Goal: Information Seeking & Learning: Learn about a topic

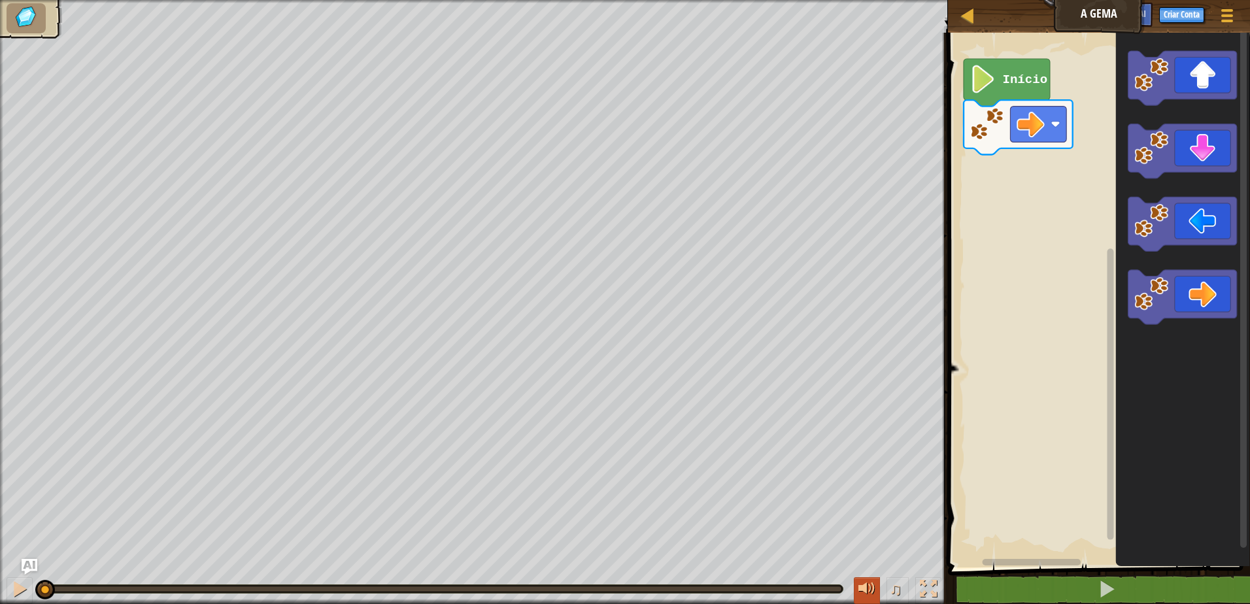
click at [861, 595] on div at bounding box center [866, 588] width 17 height 17
click at [862, 595] on div at bounding box center [866, 588] width 17 height 17
click at [861, 582] on div at bounding box center [866, 588] width 17 height 17
click at [1036, 181] on div "Início" at bounding box center [1097, 296] width 306 height 541
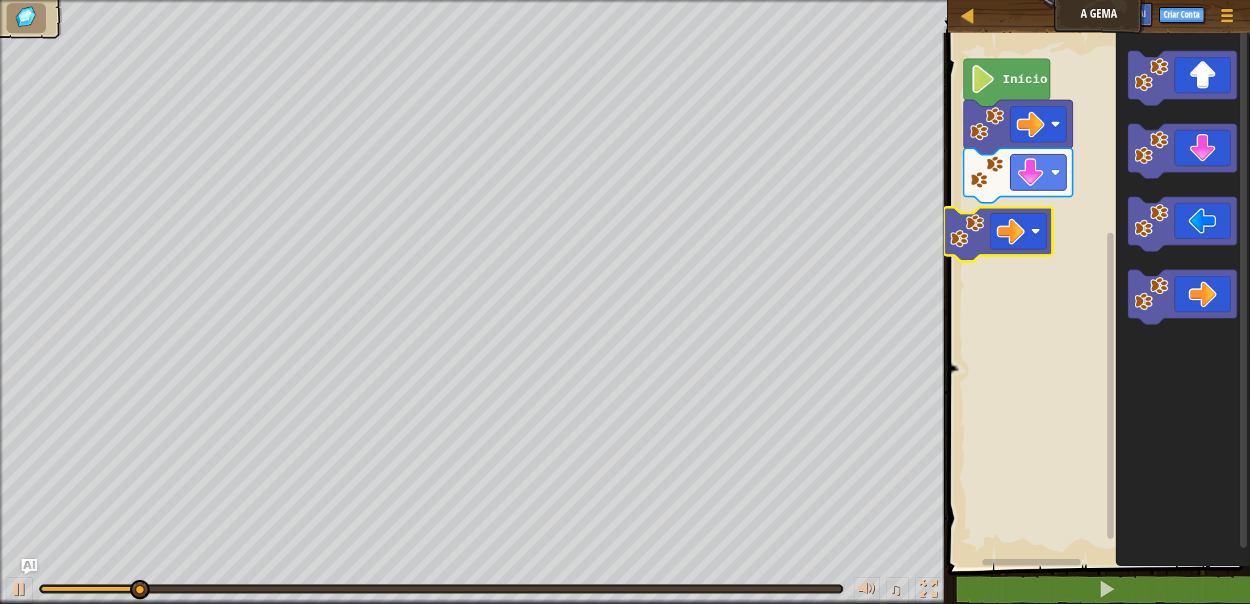
click at [951, 213] on div "Início" at bounding box center [1097, 296] width 306 height 541
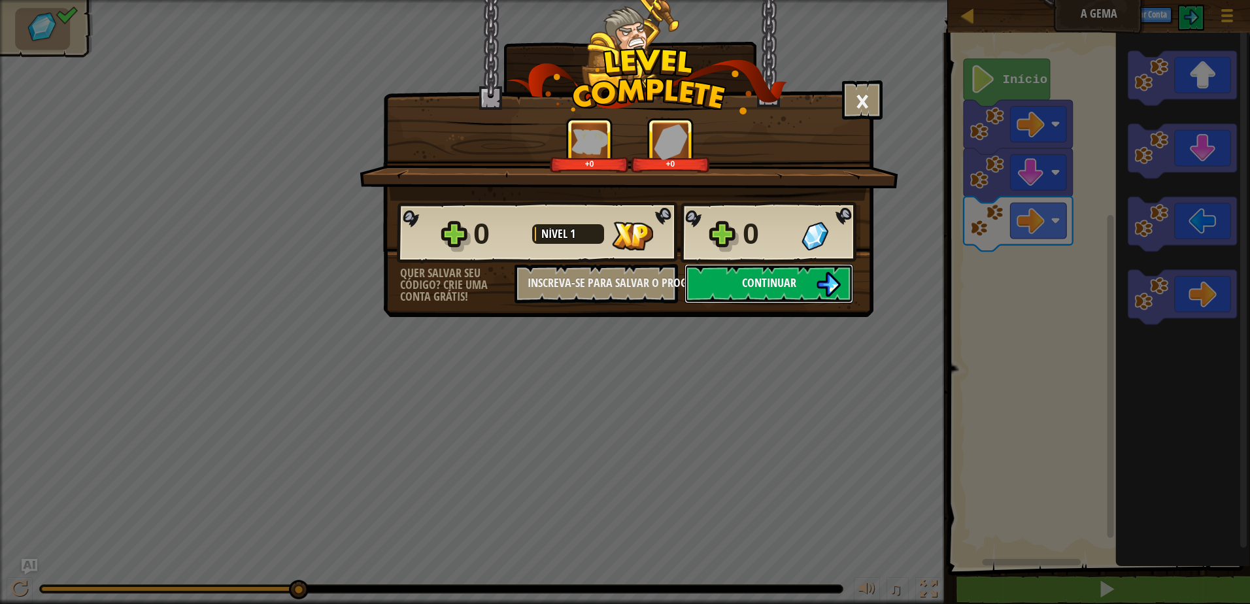
click at [773, 290] on button "Continuar" at bounding box center [768, 283] width 169 height 39
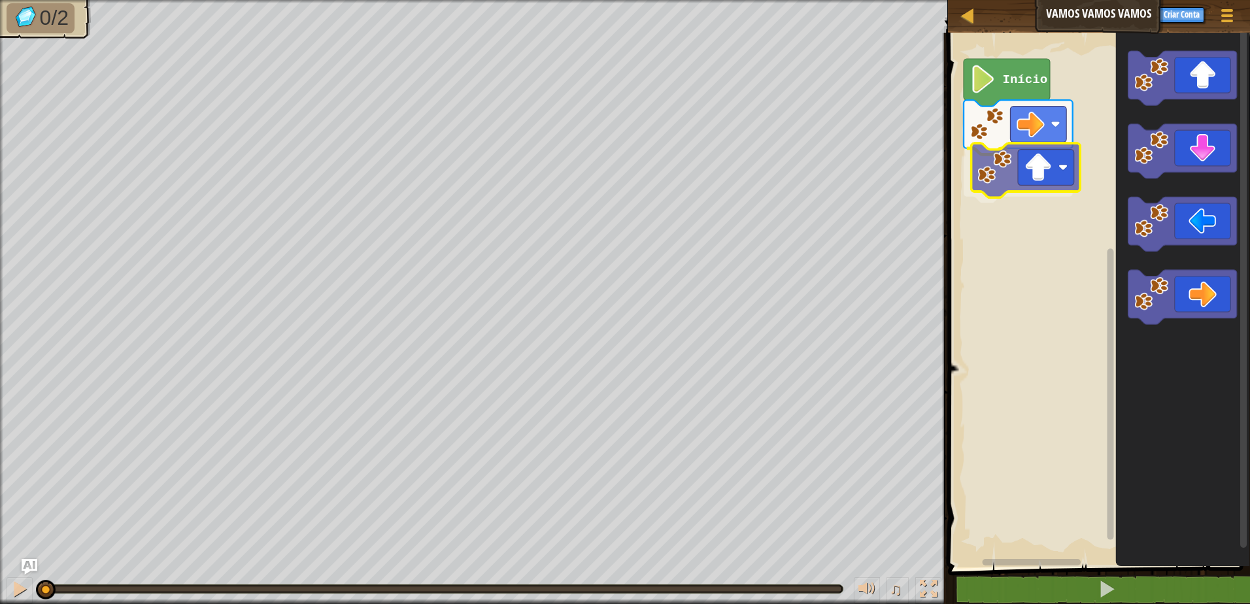
click at [1003, 174] on div "Início" at bounding box center [1097, 296] width 306 height 541
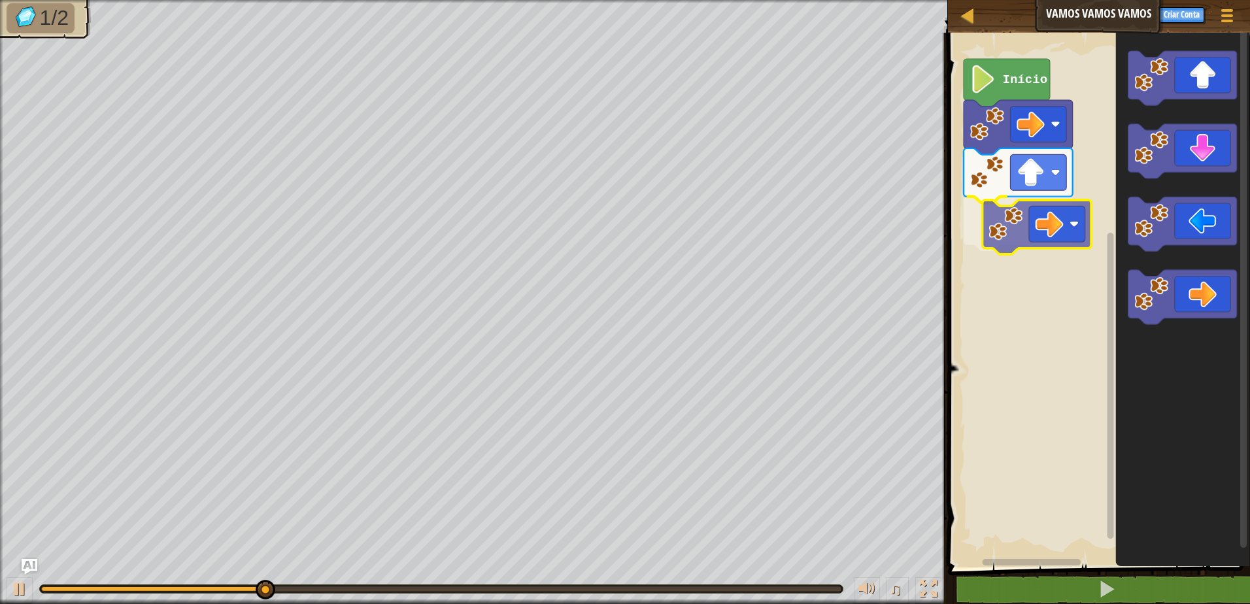
click at [996, 229] on div "Início" at bounding box center [1097, 296] width 306 height 541
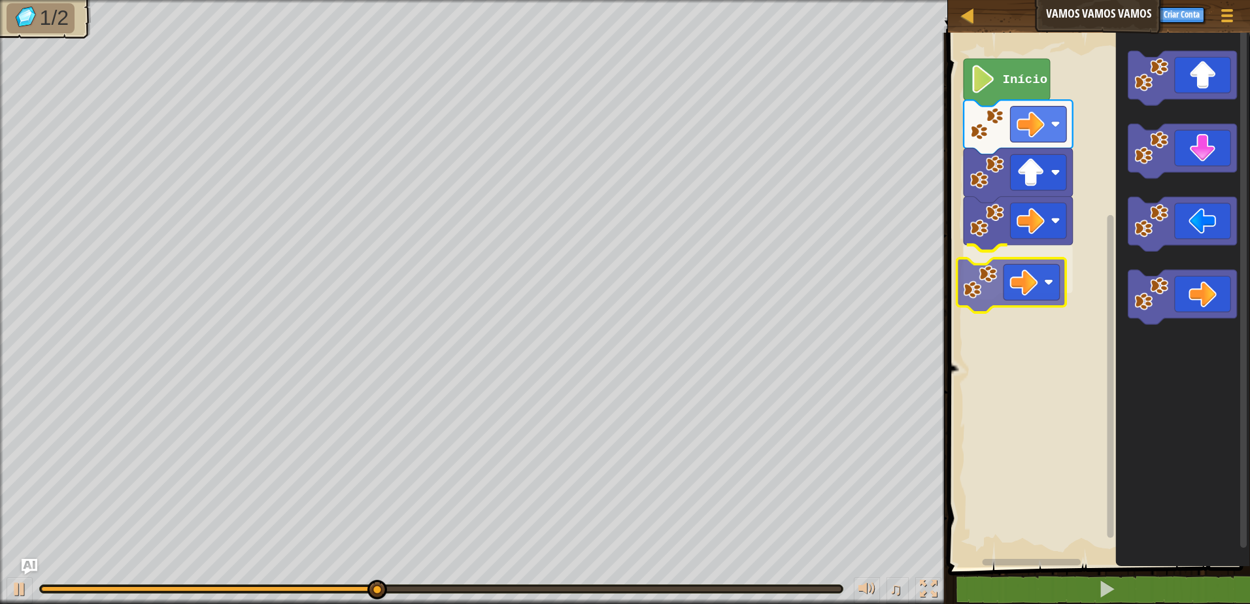
click at [969, 277] on div "Início" at bounding box center [1097, 296] width 306 height 541
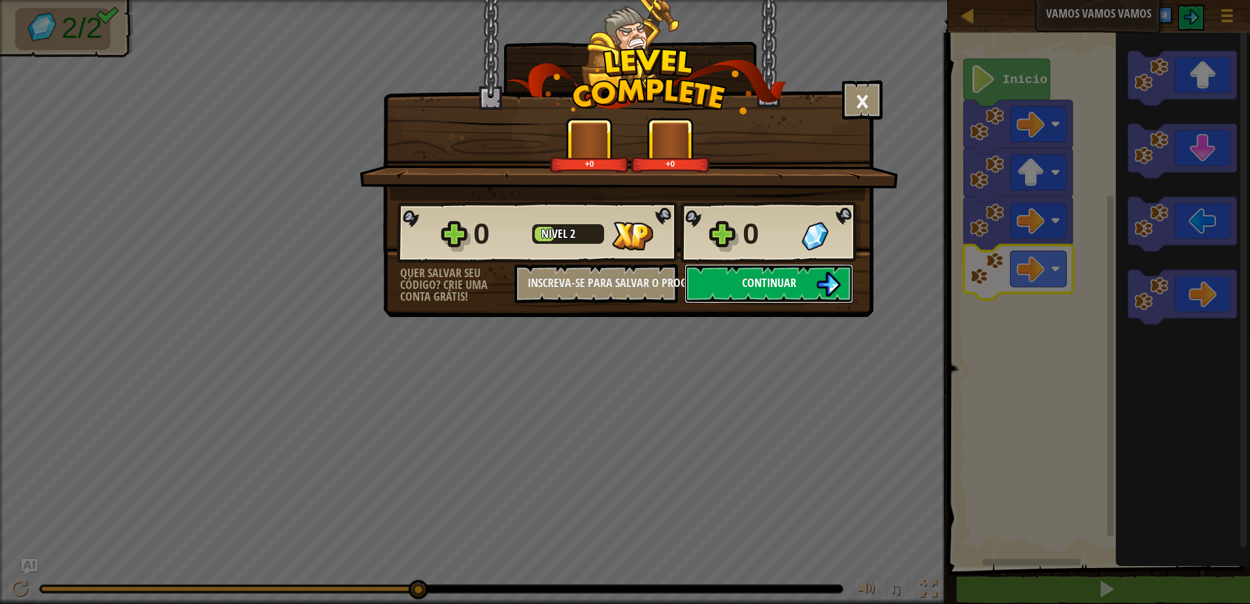
click at [780, 295] on button "Continuar" at bounding box center [768, 283] width 169 height 39
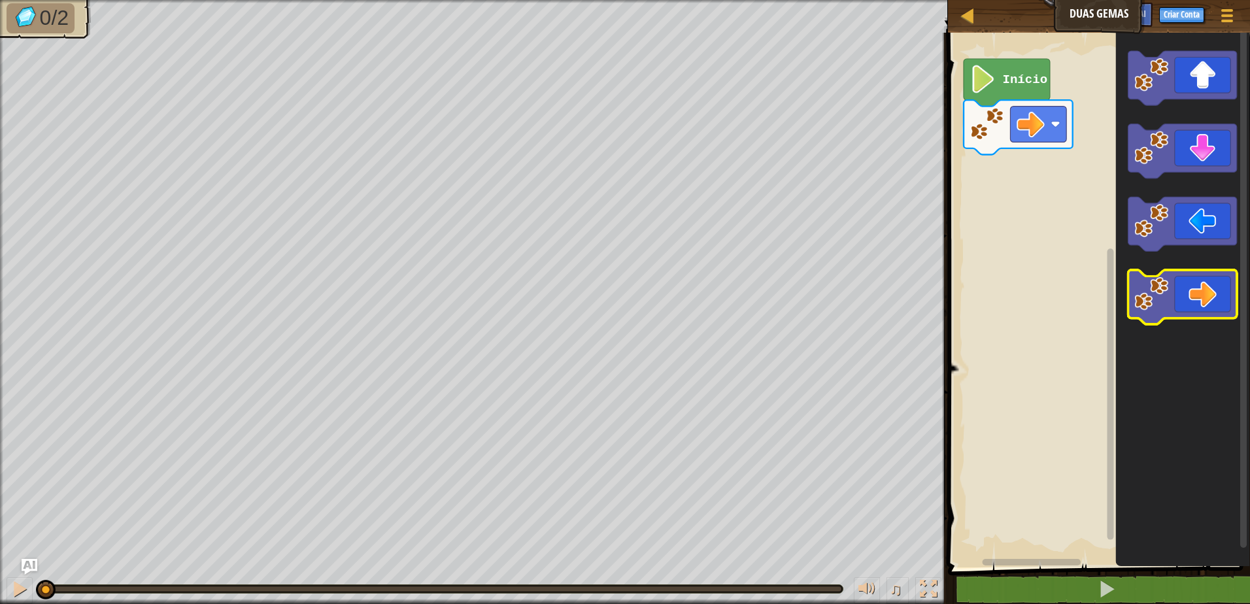
click at [1096, 274] on div "Início" at bounding box center [1097, 296] width 306 height 541
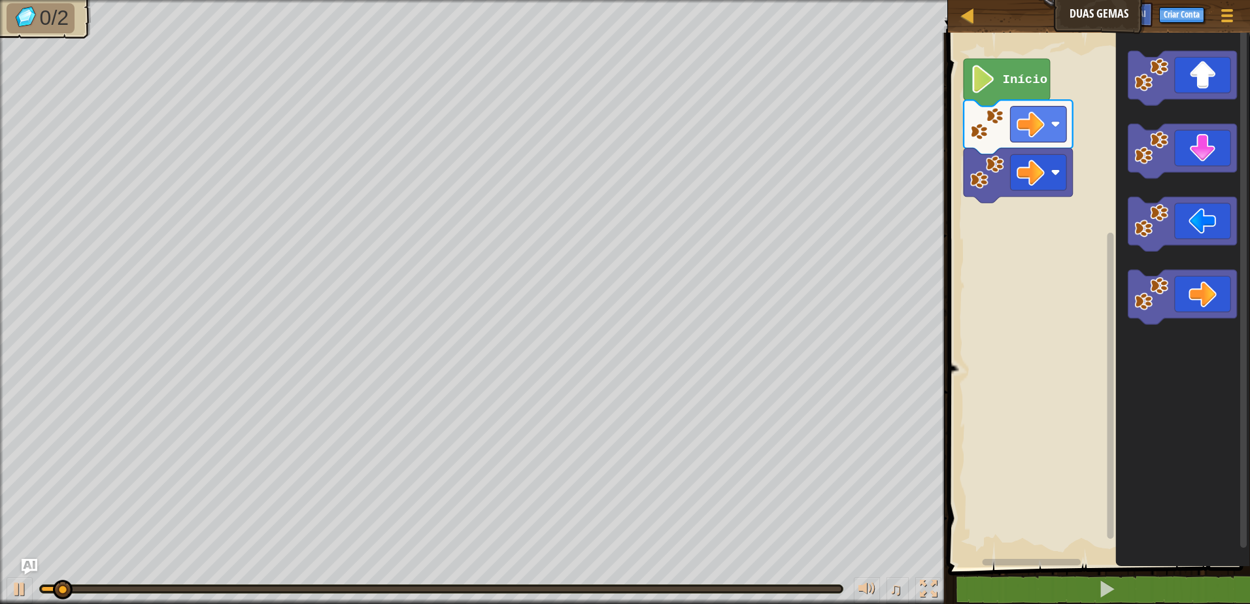
click at [985, 214] on rect "Espaço de trabalho do Blockly" at bounding box center [1097, 296] width 306 height 541
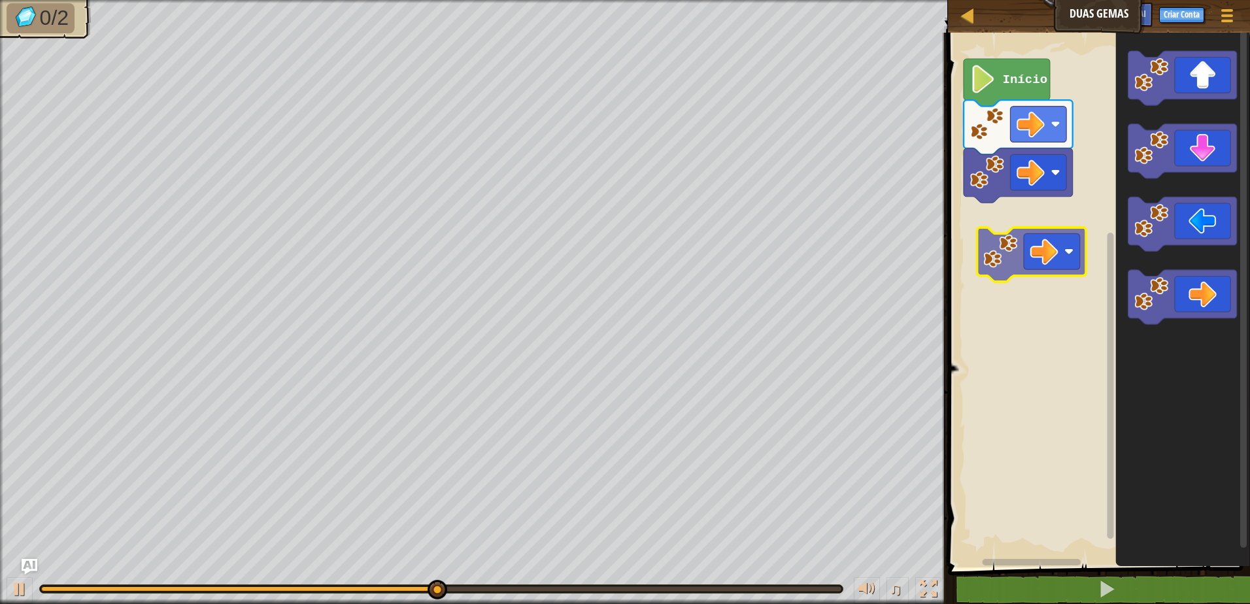
click at [968, 238] on div "Início" at bounding box center [1097, 296] width 306 height 541
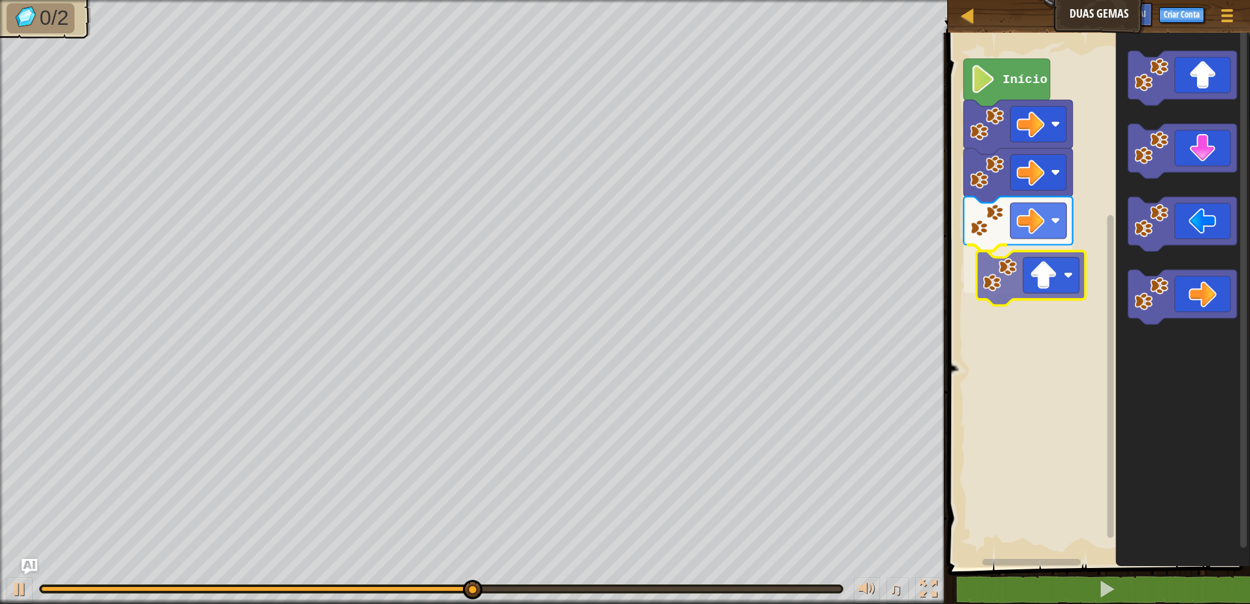
click at [981, 269] on div "Início" at bounding box center [1097, 296] width 306 height 541
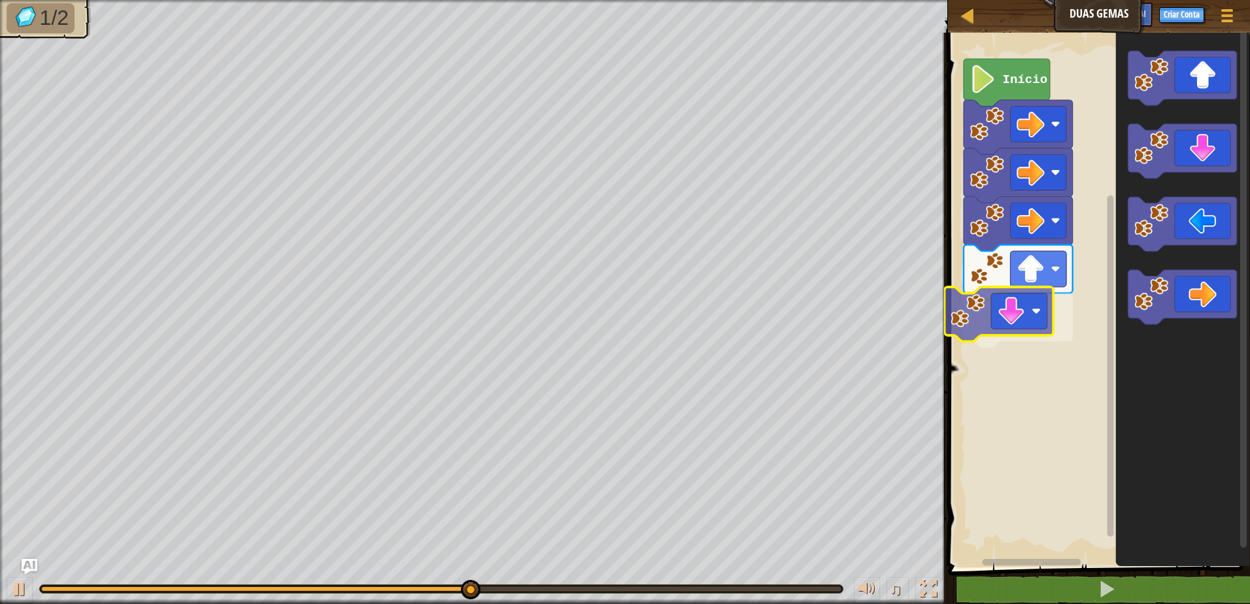
click at [954, 323] on div "Início" at bounding box center [1097, 296] width 306 height 541
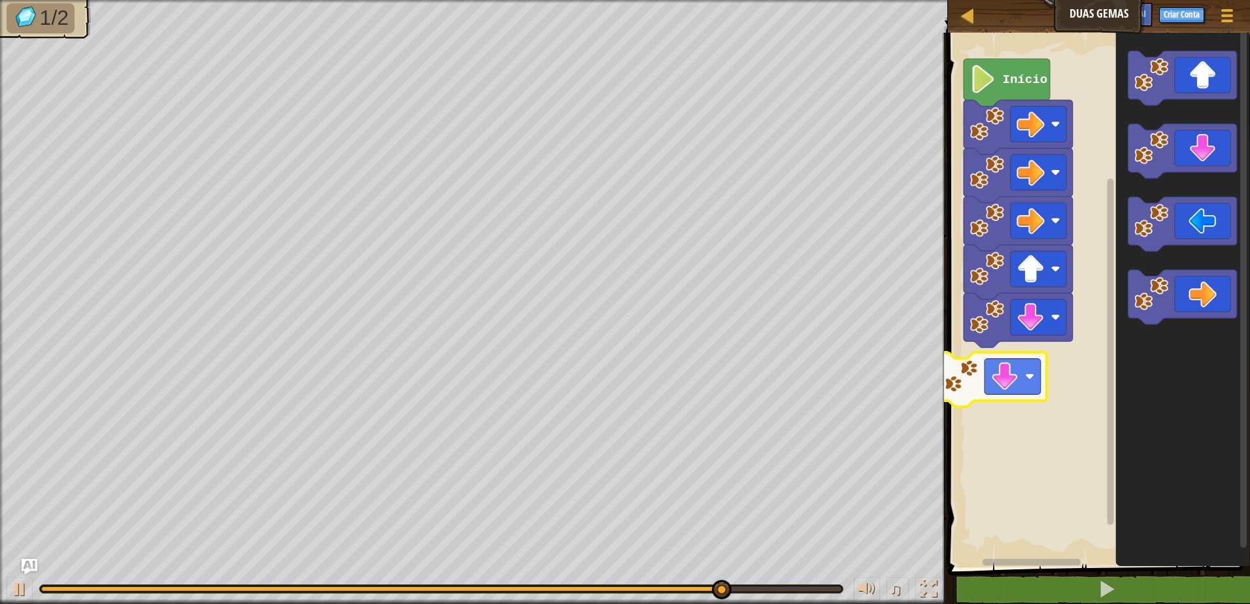
click at [950, 361] on div "Início" at bounding box center [1097, 296] width 306 height 541
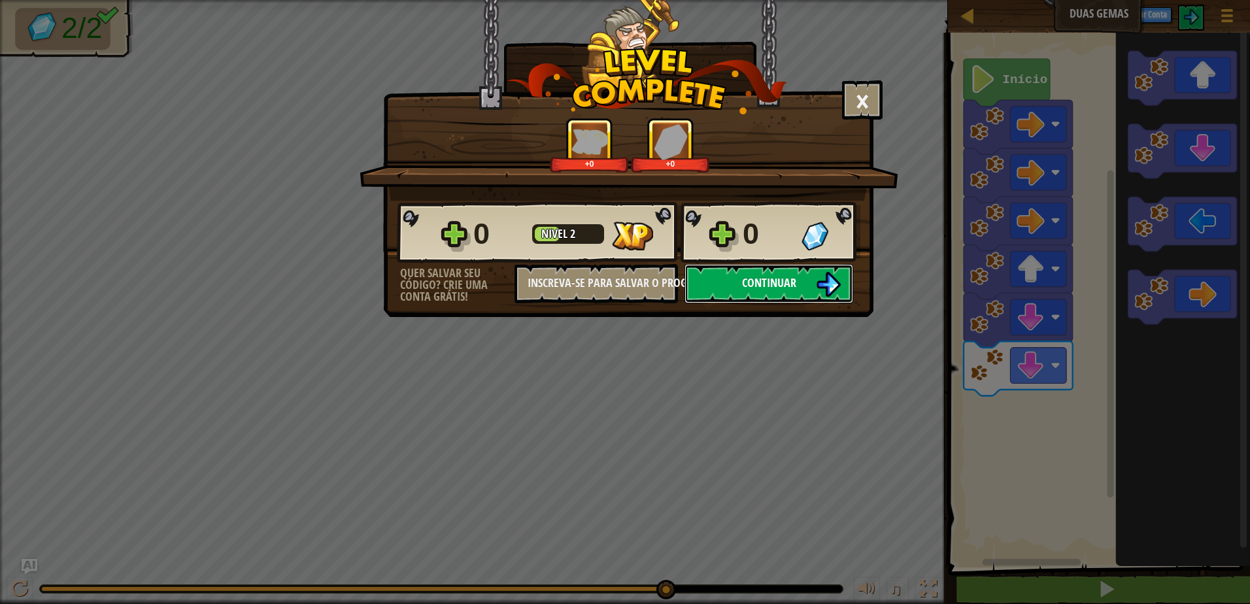
click at [818, 284] on img at bounding box center [828, 284] width 25 height 25
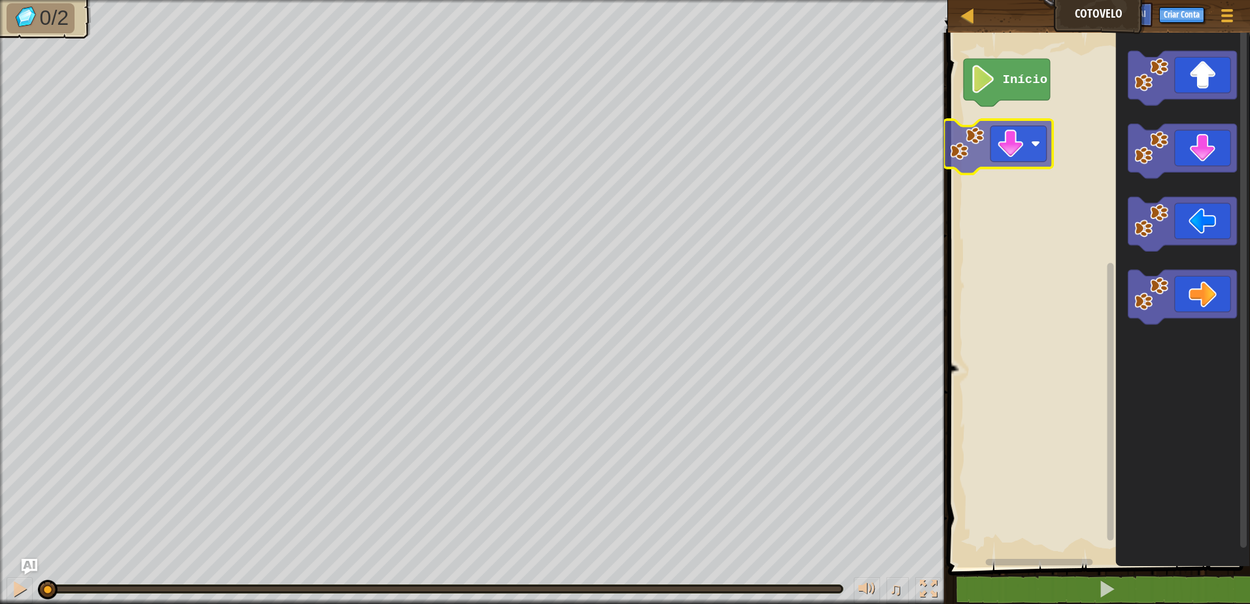
click at [958, 135] on div "Início" at bounding box center [1097, 296] width 306 height 541
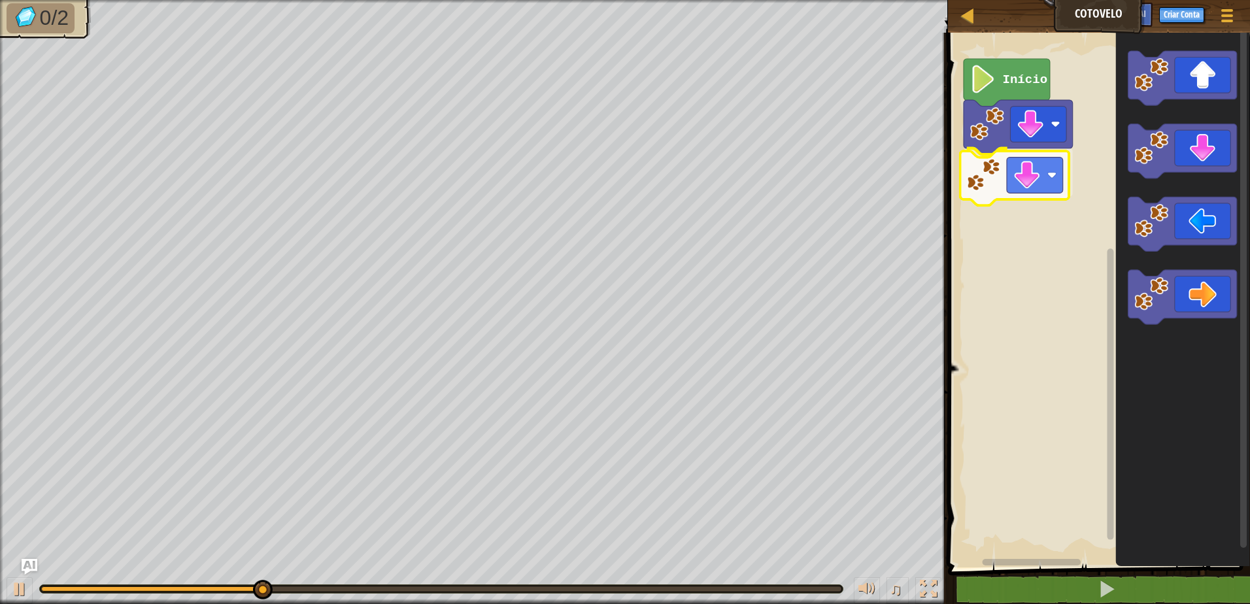
click at [977, 183] on div "Início" at bounding box center [1097, 296] width 306 height 541
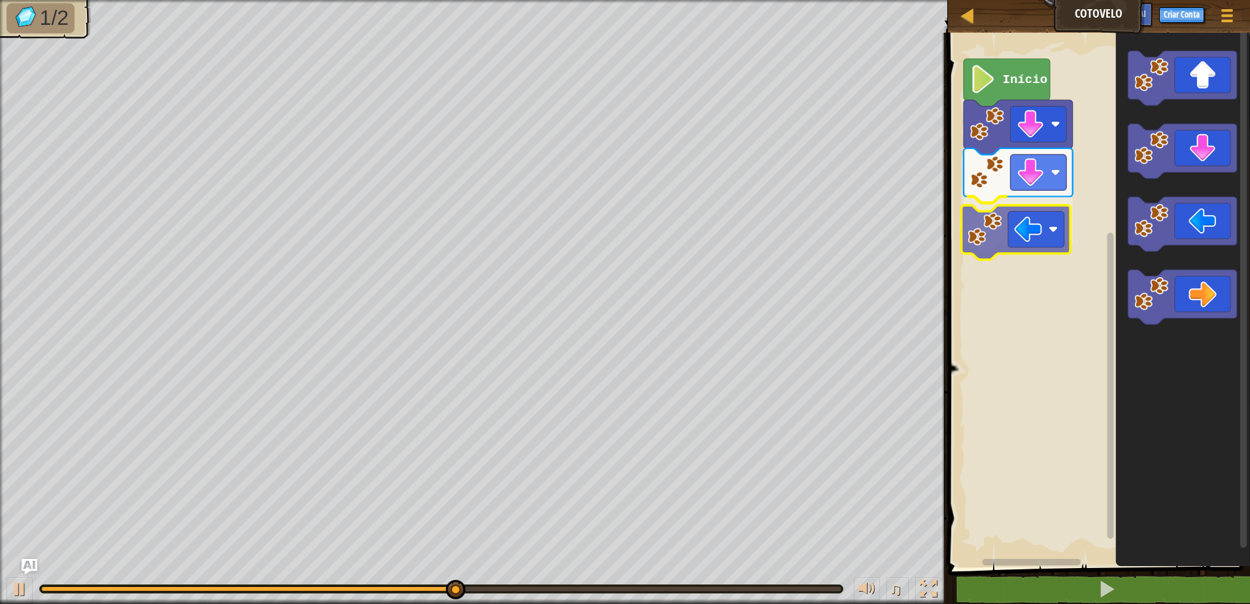
click at [982, 231] on div "Início" at bounding box center [1097, 296] width 306 height 541
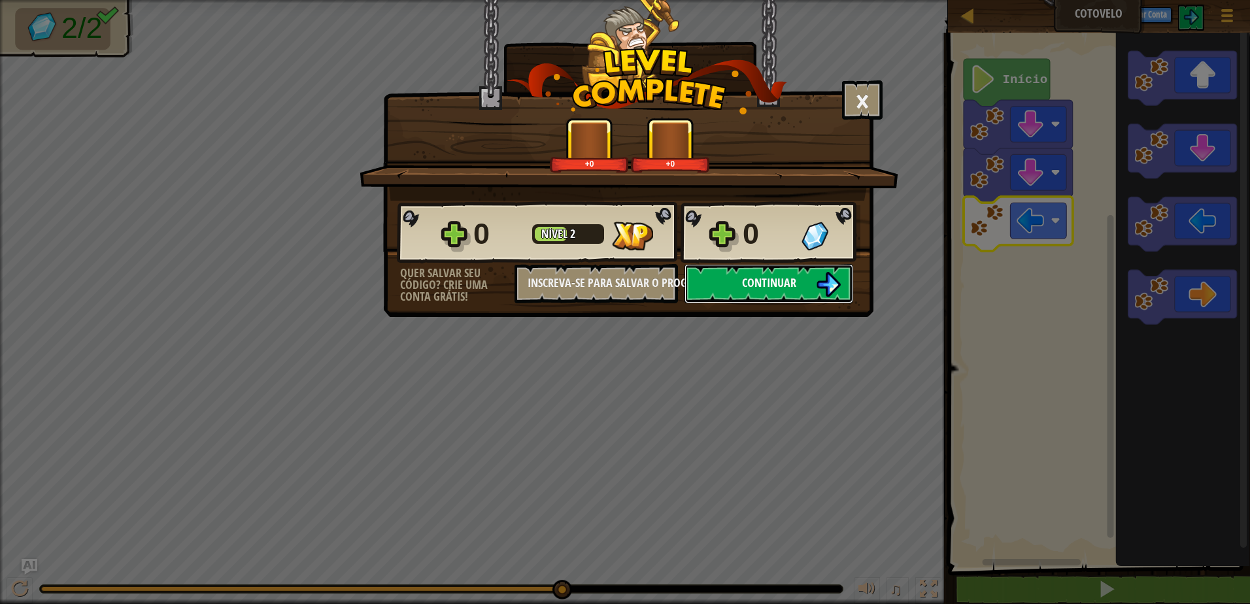
click at [811, 271] on button "Continuar" at bounding box center [768, 283] width 169 height 39
select select "pt-BR"
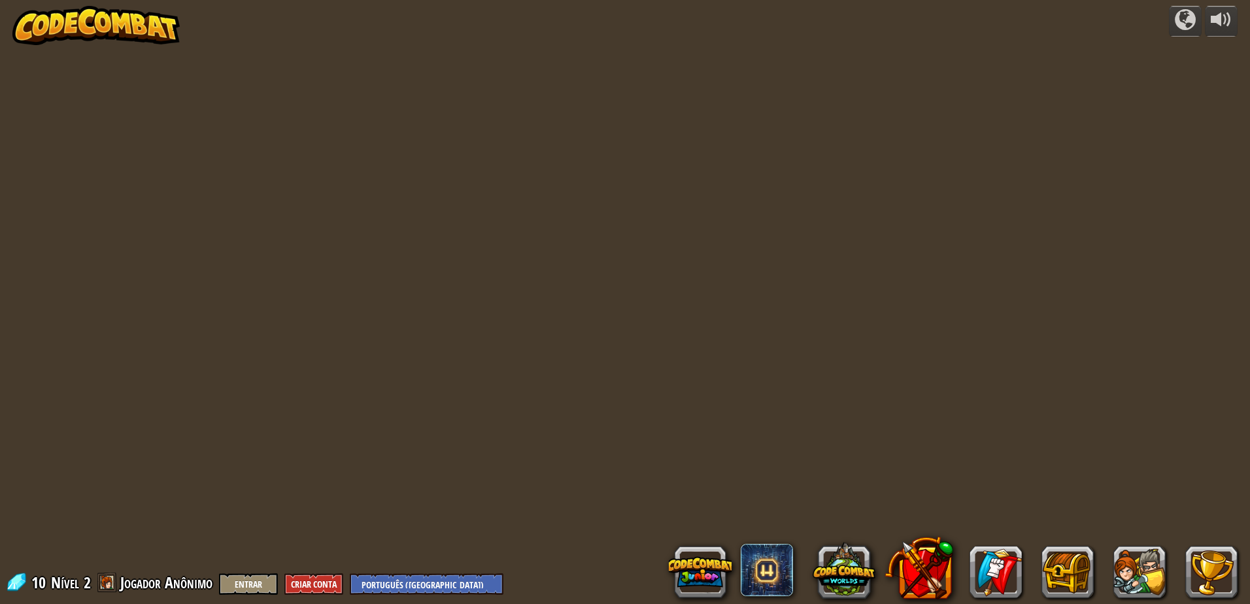
select select "pt-BR"
